Goal: Transaction & Acquisition: Purchase product/service

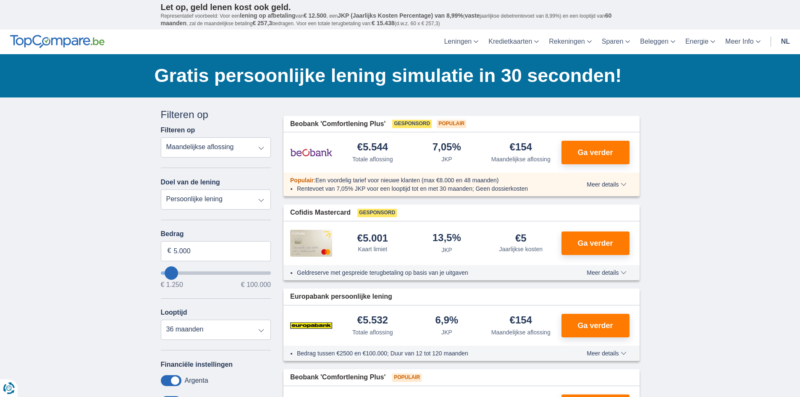
click at [161, 189] on select "Persoonlijke lening Auto Moto / fiets Mobilhome / caravan Renovatie Energie Sch…" at bounding box center [216, 199] width 110 height 20
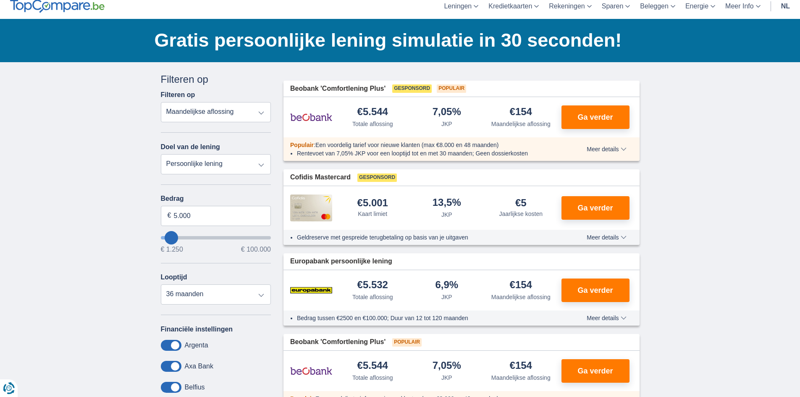
scroll to position [84, 0]
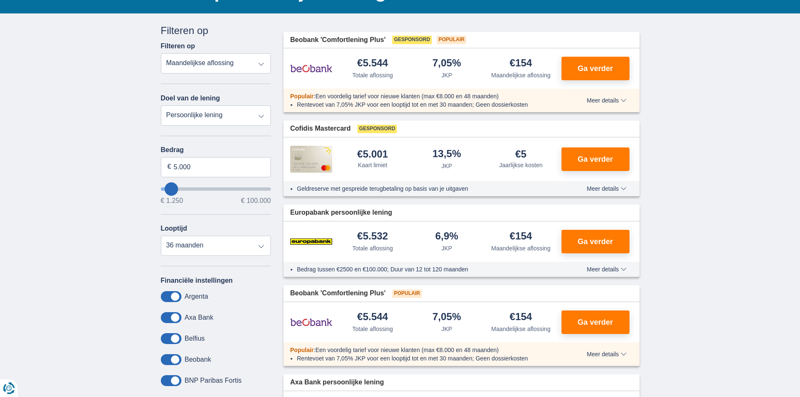
click at [175, 321] on span at bounding box center [171, 317] width 21 height 11
click at [0, 0] on input "checkbox" at bounding box center [0, 0] width 0 height 0
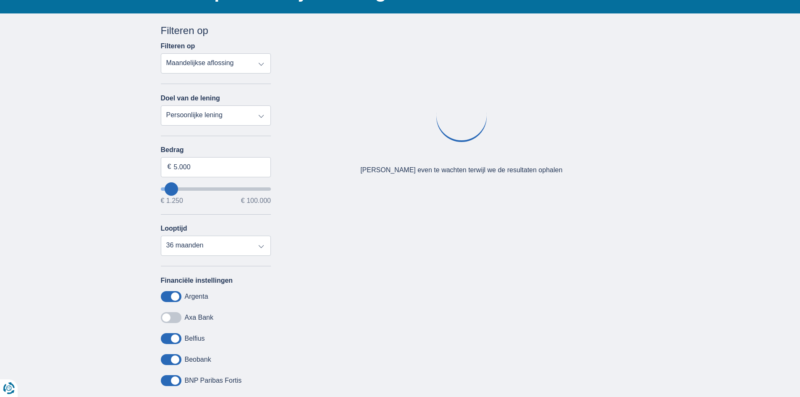
click at [170, 341] on span at bounding box center [171, 338] width 21 height 11
click at [0, 0] on input "checkbox" at bounding box center [0, 0] width 0 height 0
click at [178, 365] on span at bounding box center [171, 359] width 21 height 11
click at [0, 0] on input "checkbox" at bounding box center [0, 0] width 0 height 0
click at [179, 383] on span at bounding box center [171, 380] width 21 height 11
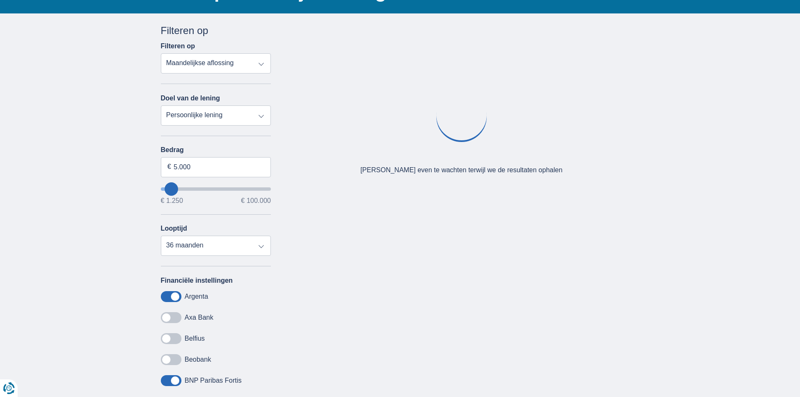
click at [0, 0] on input "checkbox" at bounding box center [0, 0] width 0 height 0
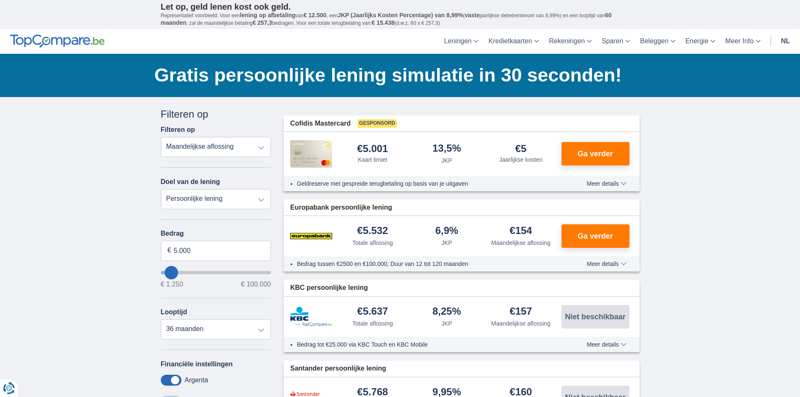
scroll to position [0, 0]
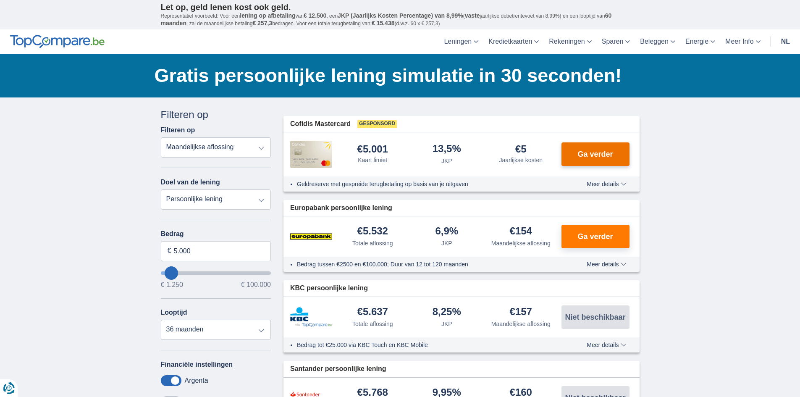
click at [597, 158] on span "Ga verder" at bounding box center [595, 154] width 35 height 8
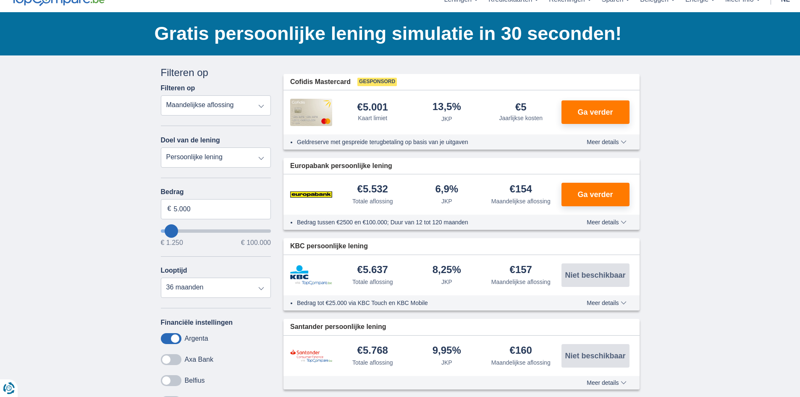
click at [598, 222] on span "Meer details" at bounding box center [606, 222] width 39 height 6
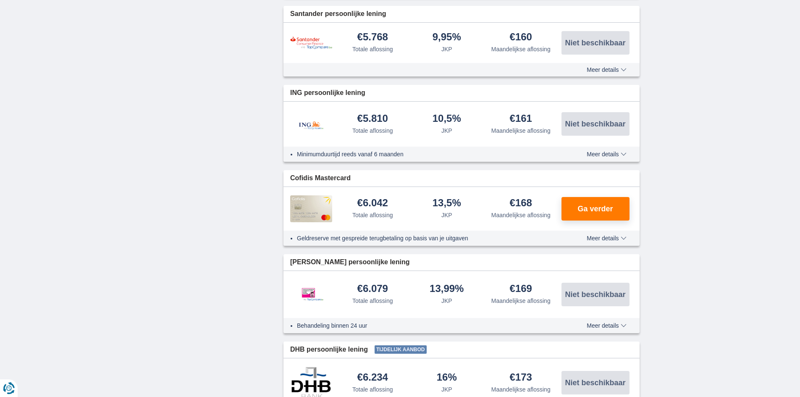
scroll to position [126, 0]
